Goal: Task Accomplishment & Management: Use online tool/utility

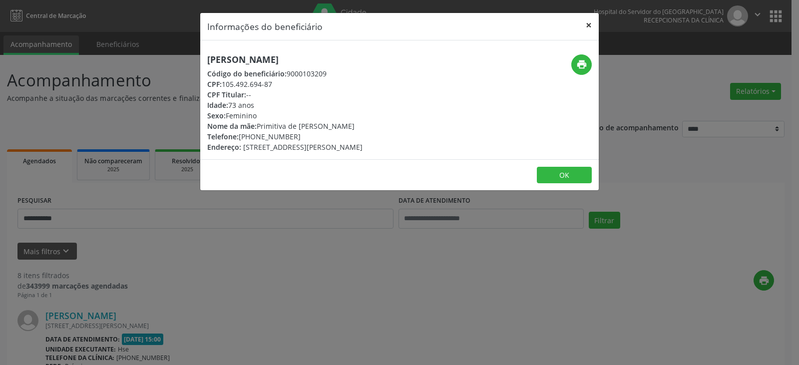
click at [582, 30] on button "×" at bounding box center [589, 25] width 20 height 24
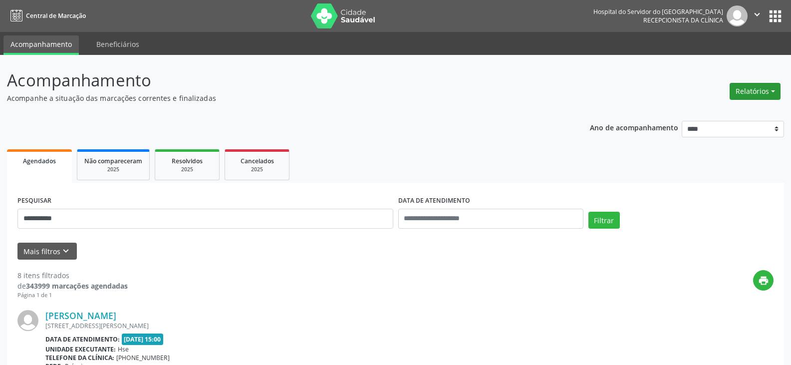
click at [753, 93] on button "Relatórios" at bounding box center [755, 91] width 51 height 17
click at [746, 110] on link "Agendamentos" at bounding box center [727, 113] width 107 height 14
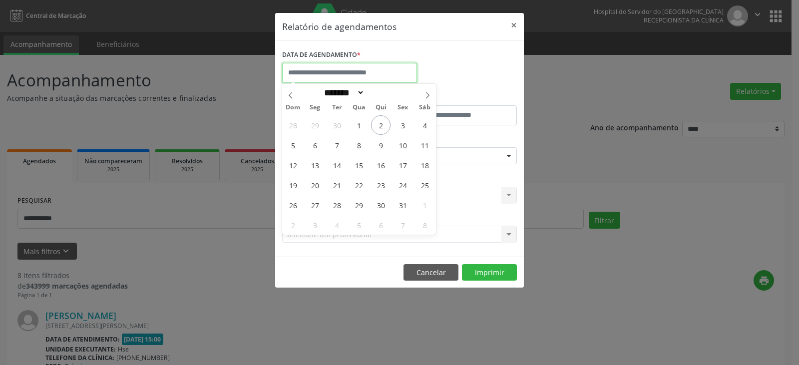
click at [390, 75] on input "text" at bounding box center [349, 73] width 135 height 20
click at [380, 131] on span "2" at bounding box center [380, 124] width 19 height 19
type input "**********"
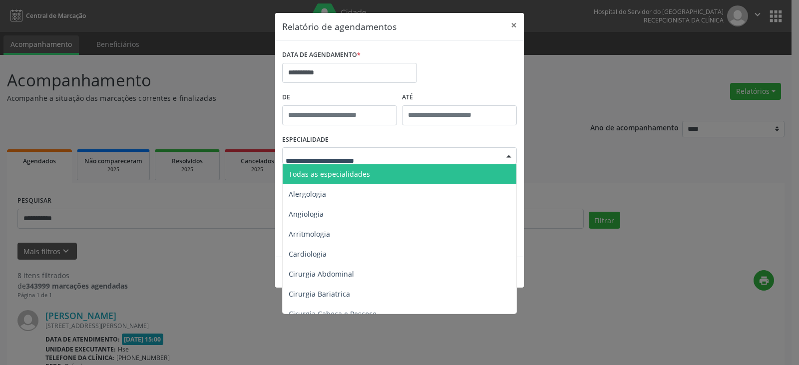
click at [414, 159] on div at bounding box center [399, 155] width 235 height 17
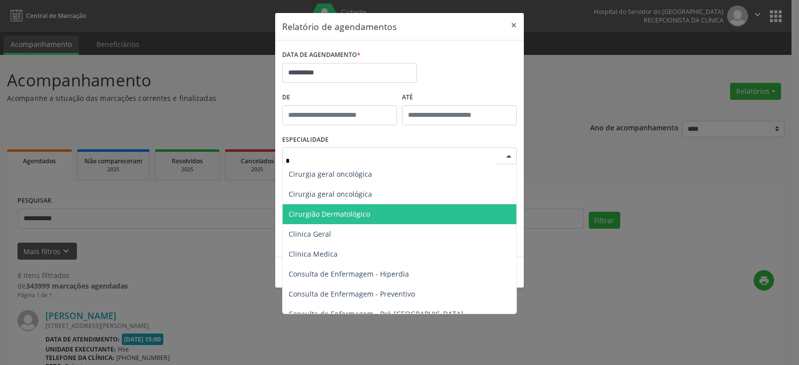
scroll to position [150, 0]
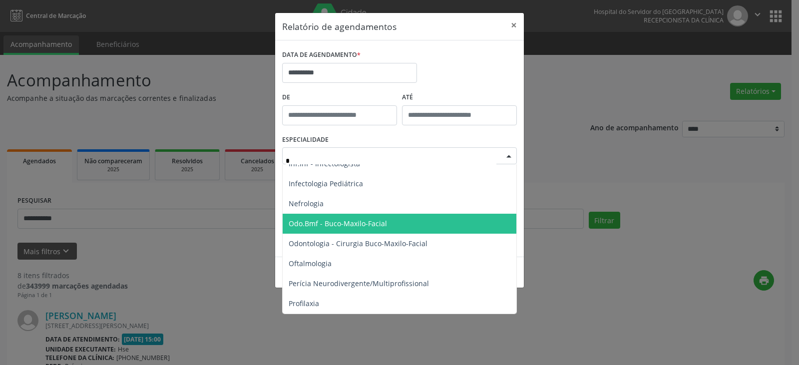
type input "**"
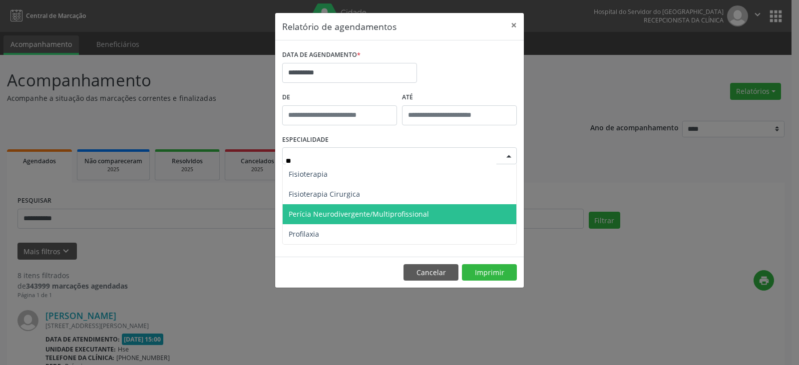
scroll to position [0, 0]
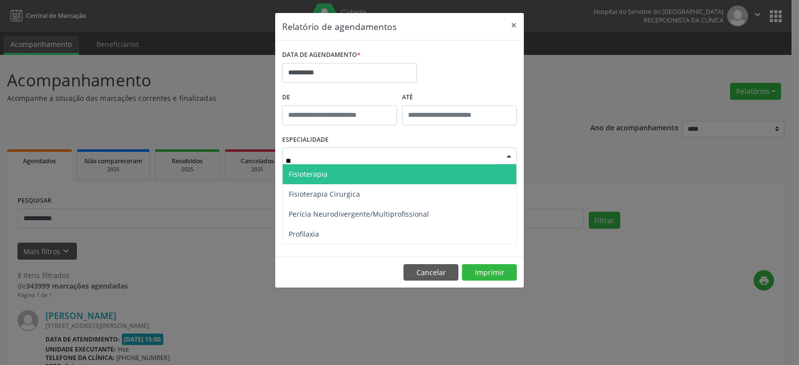
click at [415, 177] on span "Fisioterapia" at bounding box center [400, 174] width 234 height 20
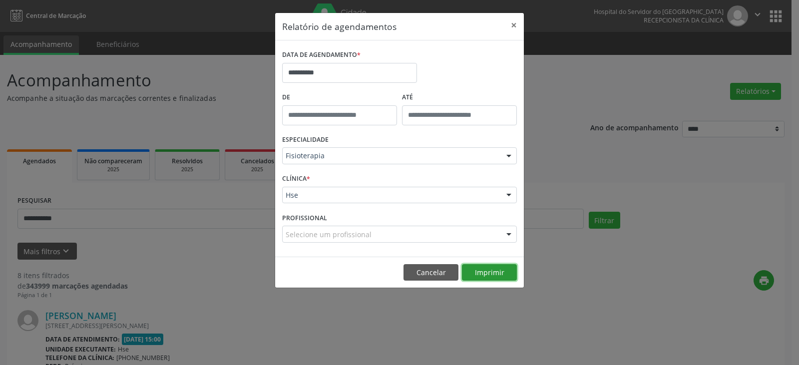
click at [502, 273] on button "Imprimir" at bounding box center [489, 272] width 55 height 17
